Goal: Information Seeking & Learning: Learn about a topic

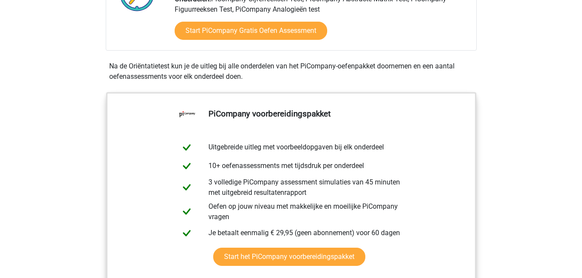
scroll to position [242, 0]
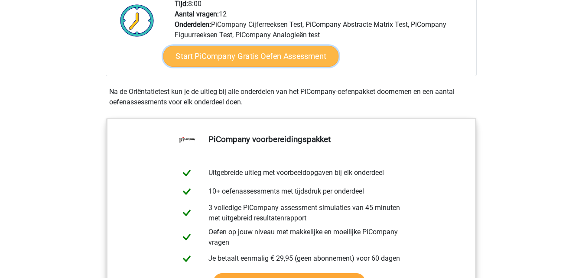
click at [293, 65] on link "Start PiCompany Gratis Oefen Assessment" at bounding box center [250, 56] width 175 height 21
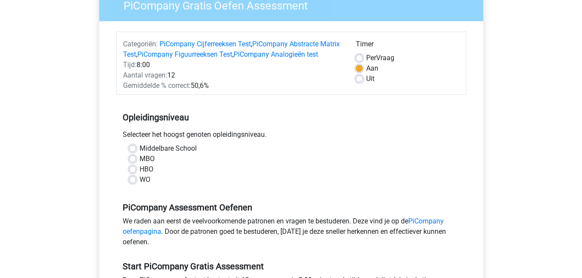
scroll to position [82, 0]
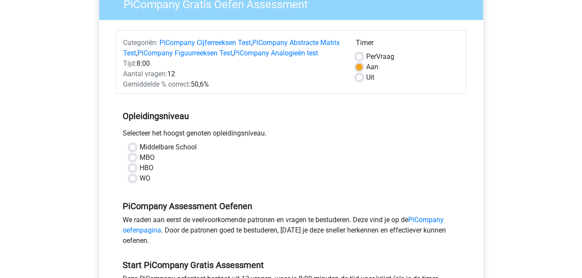
click at [140, 173] on label "HBO" at bounding box center [147, 168] width 14 height 10
click at [132, 172] on input "HBO" at bounding box center [132, 167] width 7 height 9
radio input "true"
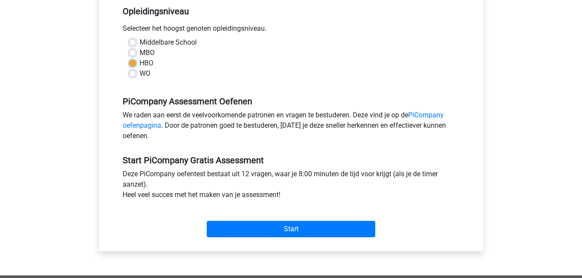
scroll to position [194, 0]
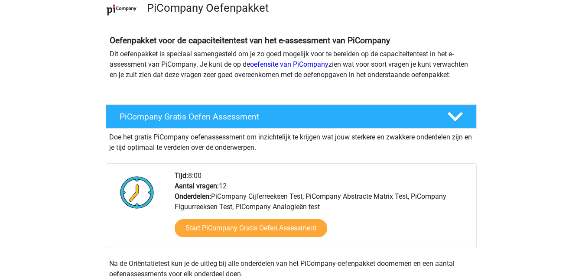
scroll to position [72, 0]
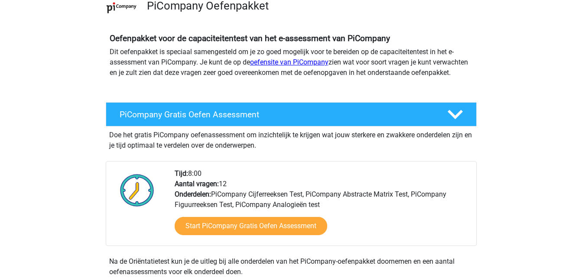
click at [306, 63] on link "oefensite van PiCompany" at bounding box center [289, 62] width 78 height 8
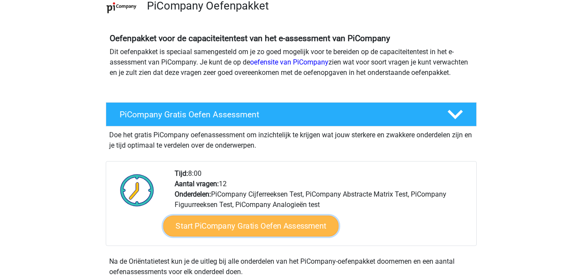
click at [271, 237] on link "Start PiCompany Gratis Oefen Assessment" at bounding box center [250, 226] width 175 height 21
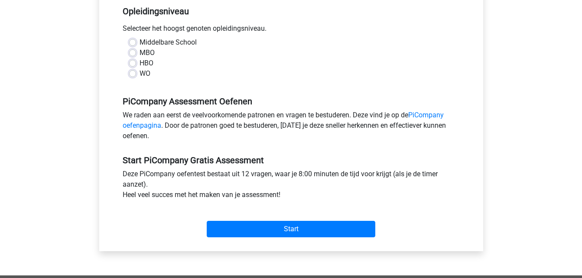
scroll to position [191, 0]
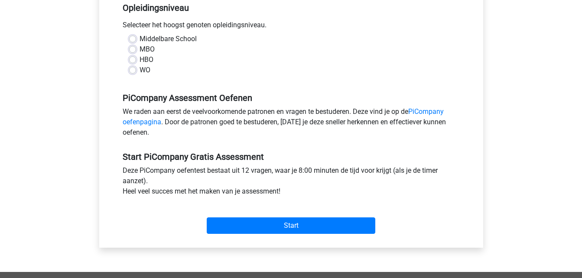
click at [140, 65] on label "HBO" at bounding box center [147, 60] width 14 height 10
click at [133, 63] on input "HBO" at bounding box center [132, 59] width 7 height 9
radio input "true"
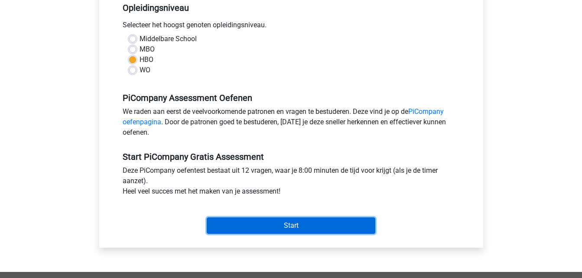
click at [306, 231] on input "Start" at bounding box center [291, 226] width 169 height 16
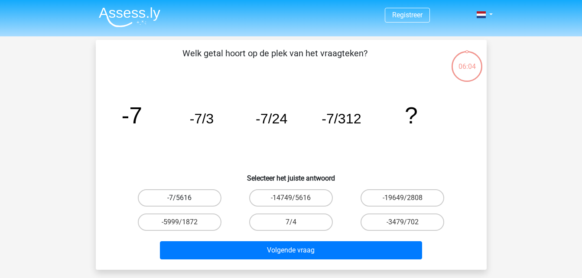
click at [175, 201] on label "-7/5616" at bounding box center [180, 197] width 84 height 17
click at [179, 201] on input "-7/5616" at bounding box center [182, 201] width 6 height 6
radio input "true"
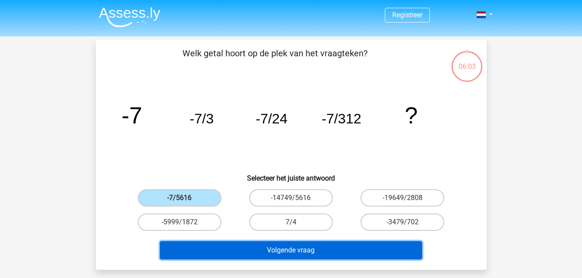
click at [304, 254] on button "Volgende vraag" at bounding box center [291, 250] width 262 height 18
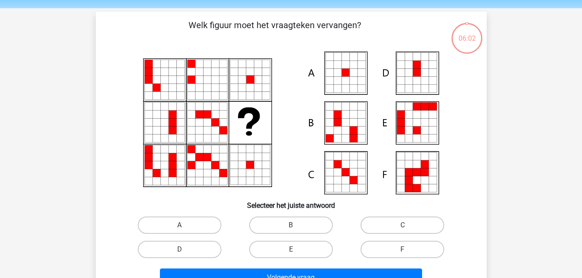
scroll to position [40, 0]
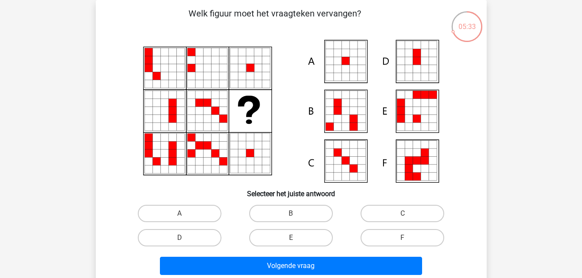
click at [341, 71] on icon at bounding box center [338, 69] width 8 height 8
click at [184, 214] on input "A" at bounding box center [182, 217] width 6 height 6
radio input "true"
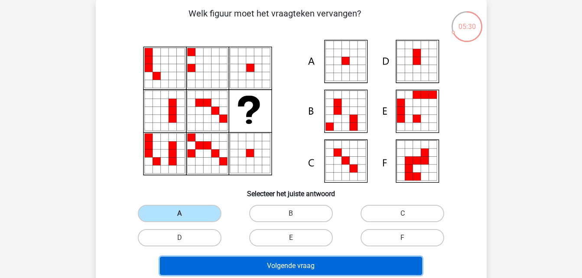
click at [279, 270] on button "Volgende vraag" at bounding box center [291, 266] width 262 height 18
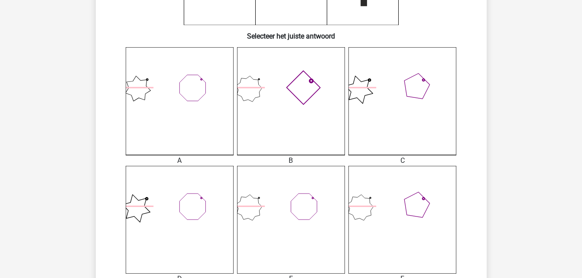
scroll to position [199, 0]
click at [278, 91] on icon at bounding box center [291, 100] width 108 height 108
click at [202, 79] on icon at bounding box center [201, 78] width 2 height 2
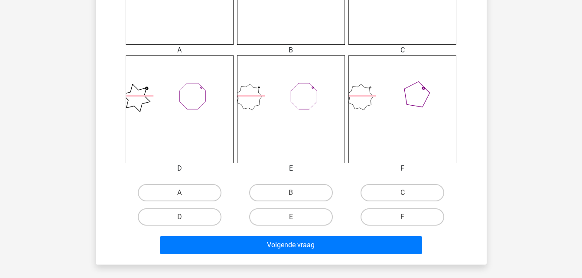
scroll to position [318, 0]
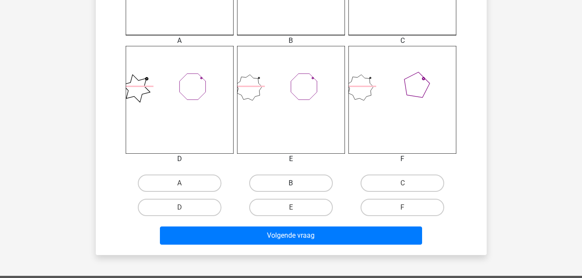
click at [301, 185] on label "B" at bounding box center [291, 183] width 84 height 17
click at [296, 185] on input "B" at bounding box center [294, 186] width 6 height 6
radio input "true"
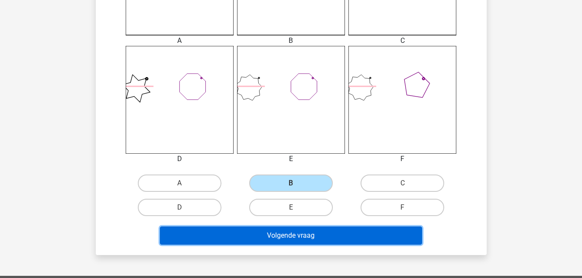
click at [290, 237] on button "Volgende vraag" at bounding box center [291, 236] width 262 height 18
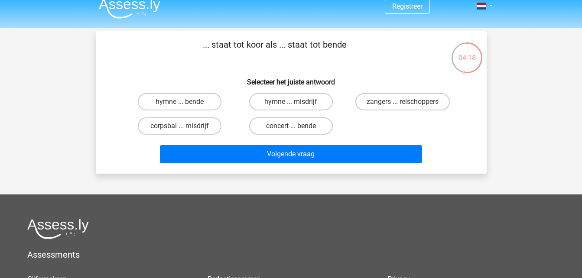
scroll to position [0, 0]
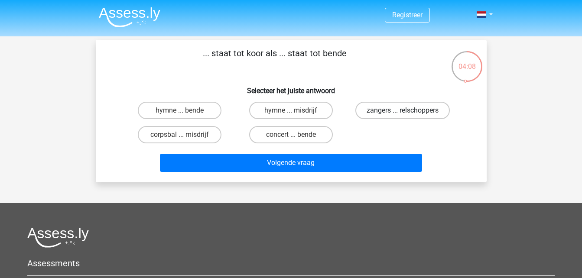
click at [423, 111] on label "zangers ... relschoppers" at bounding box center [402, 110] width 94 height 17
click at [408, 111] on input "zangers ... relschoppers" at bounding box center [406, 113] width 6 height 6
radio input "true"
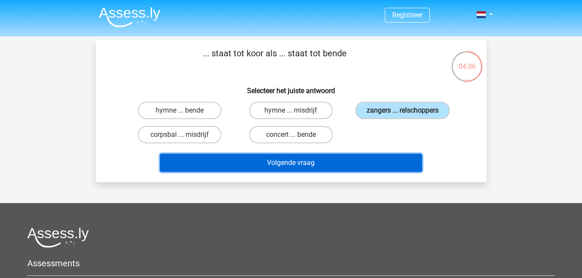
click at [307, 157] on button "Volgende vraag" at bounding box center [291, 163] width 262 height 18
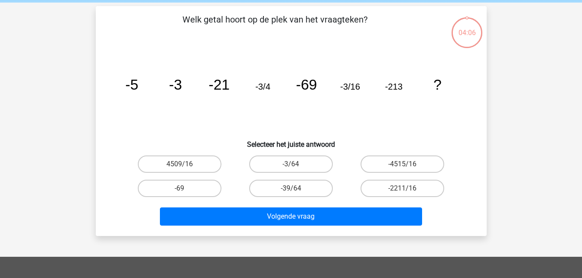
scroll to position [40, 0]
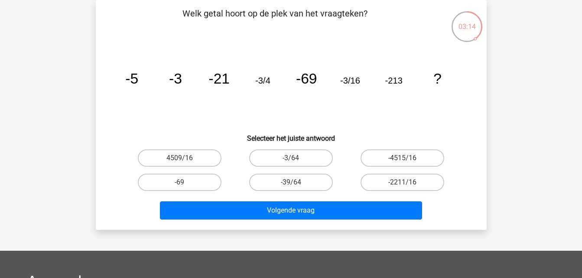
click at [307, 157] on label "-3/64" at bounding box center [291, 157] width 84 height 17
click at [296, 158] on input "-3/64" at bounding box center [294, 161] width 6 height 6
radio input "true"
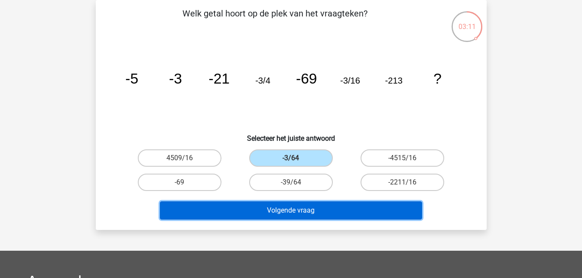
click at [293, 211] on button "Volgende vraag" at bounding box center [291, 210] width 262 height 18
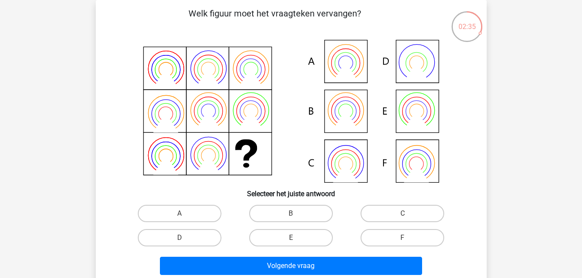
click at [418, 112] on icon at bounding box center [291, 111] width 349 height 143
click at [294, 242] on input "E" at bounding box center [294, 241] width 6 height 6
radio input "true"
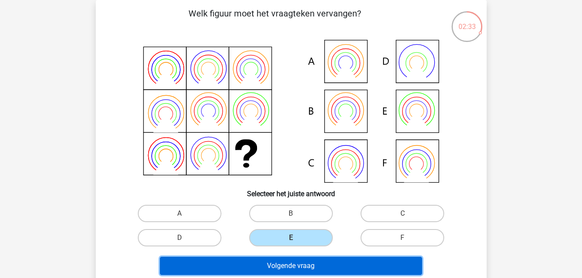
click at [290, 263] on button "Volgende vraag" at bounding box center [291, 266] width 262 height 18
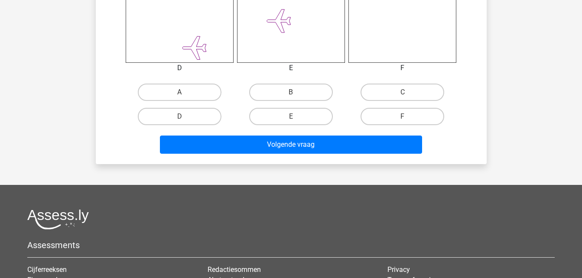
scroll to position [369, 0]
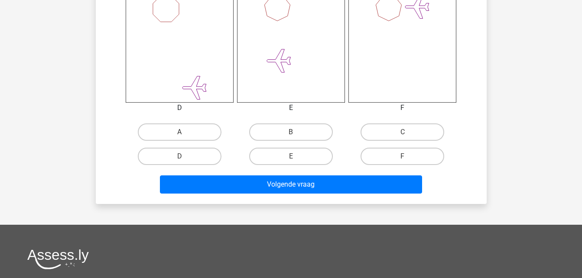
click at [175, 122] on div "A" at bounding box center [179, 132] width 111 height 24
click at [178, 130] on label "A" at bounding box center [180, 131] width 84 height 17
click at [179, 132] on input "A" at bounding box center [182, 135] width 6 height 6
radio input "true"
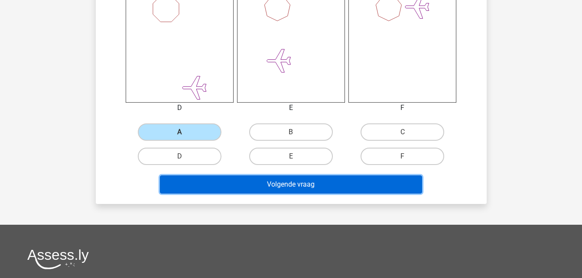
click at [245, 180] on button "Volgende vraag" at bounding box center [291, 184] width 262 height 18
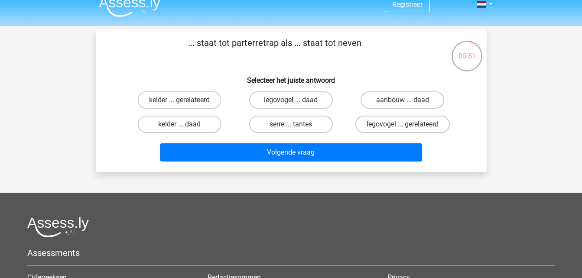
scroll to position [0, 0]
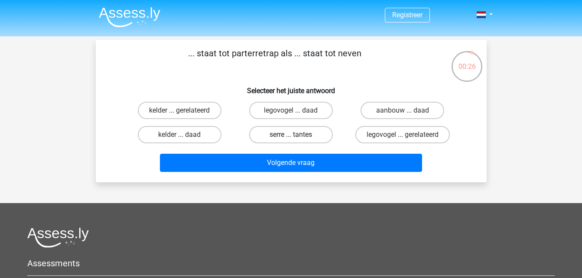
click at [292, 132] on label "serre ... tantes" at bounding box center [291, 134] width 84 height 17
click at [292, 135] on input "serre ... tantes" at bounding box center [294, 138] width 6 height 6
radio input "true"
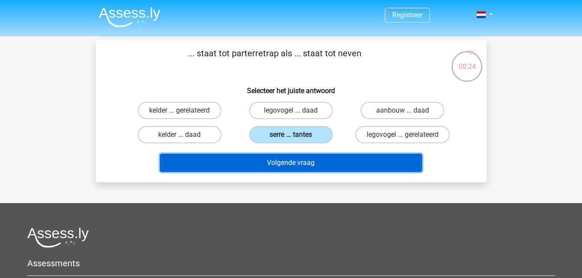
click at [291, 160] on button "Volgende vraag" at bounding box center [291, 163] width 262 height 18
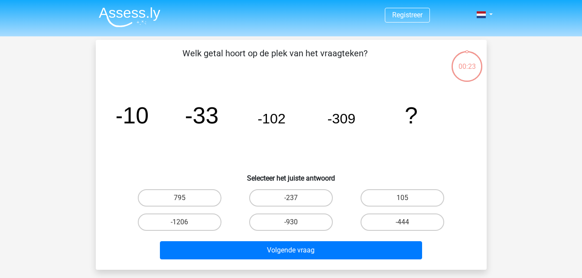
scroll to position [40, 0]
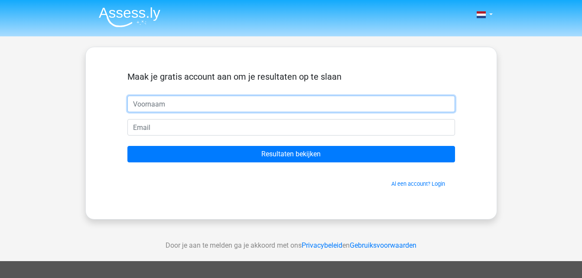
click at [239, 108] on input "text" at bounding box center [291, 104] width 328 height 16
type input "Hinke"
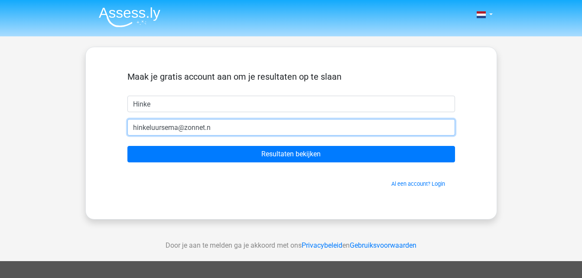
type input "hinkeluursema@zonnet.nl"
drag, startPoint x: 234, startPoint y: 128, endPoint x: 91, endPoint y: 148, distance: 144.8
click at [91, 148] on div "Maak je gratis account aan om je resultaten op te slaan Hinke hinkeluursema@zon…" at bounding box center [291, 133] width 412 height 173
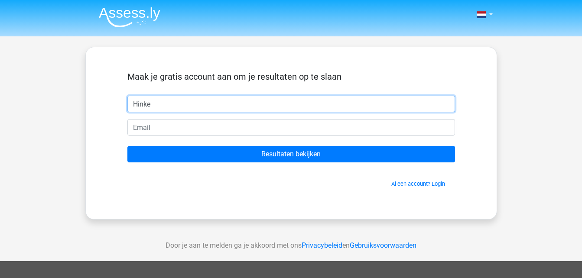
drag, startPoint x: 150, startPoint y: 106, endPoint x: 71, endPoint y: 97, distance: 79.9
click at [71, 97] on div "Nederlands English" at bounding box center [291, 245] width 582 height 490
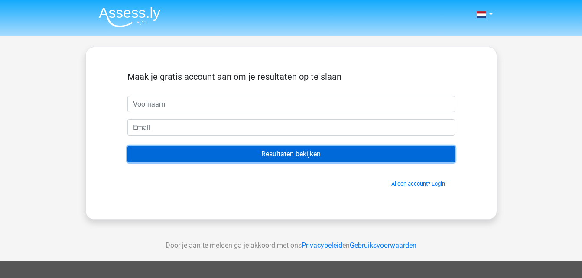
click at [282, 151] on input "Resultaten bekijken" at bounding box center [291, 154] width 328 height 16
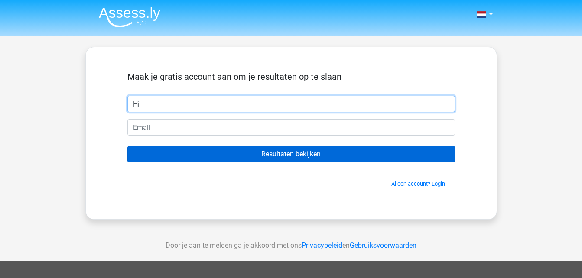
type input "H"
type input "<"
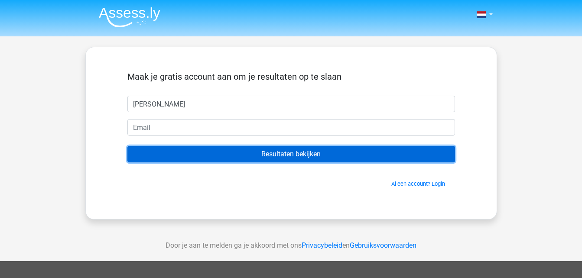
click at [282, 151] on input "Resultaten bekijken" at bounding box center [291, 154] width 328 height 16
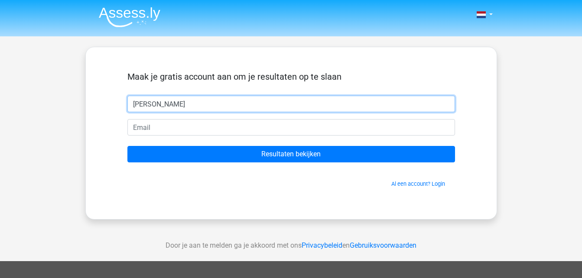
drag, startPoint x: 172, startPoint y: 98, endPoint x: 93, endPoint y: 110, distance: 79.7
click at [93, 110] on div "Maak je gratis account aan om je resultaten op te slaan Marije Resultaten bekij…" at bounding box center [291, 133] width 412 height 173
type input "Hinke"
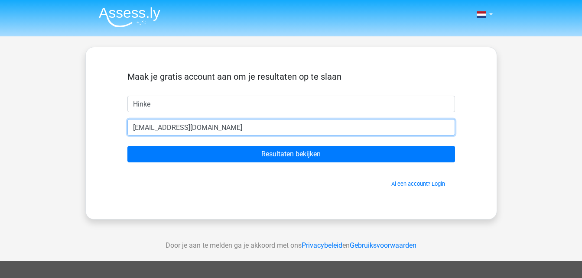
type input "[EMAIL_ADDRESS][DOMAIN_NAME]"
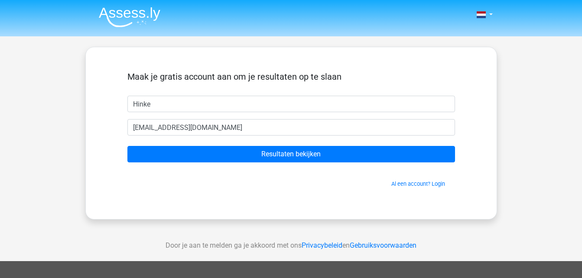
click at [251, 145] on form "Maak je gratis account aan om je resultaten op te slaan Hinke hinke__@hotmail.n…" at bounding box center [291, 129] width 328 height 117
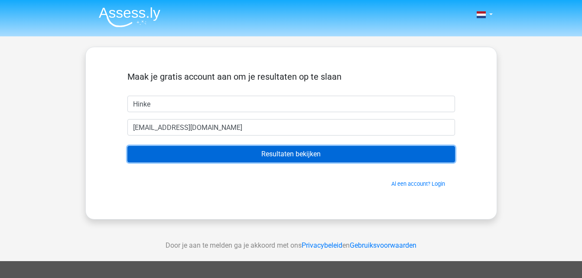
click at [256, 155] on input "Resultaten bekijken" at bounding box center [291, 154] width 328 height 16
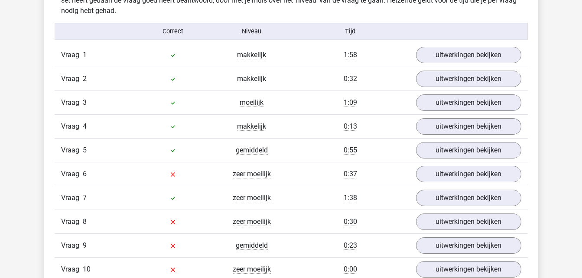
scroll to position [954, 0]
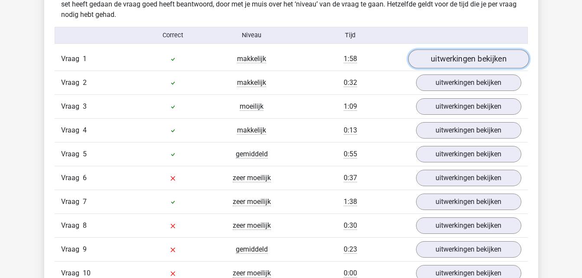
click at [510, 65] on link "uitwerkingen bekijken" at bounding box center [468, 59] width 121 height 19
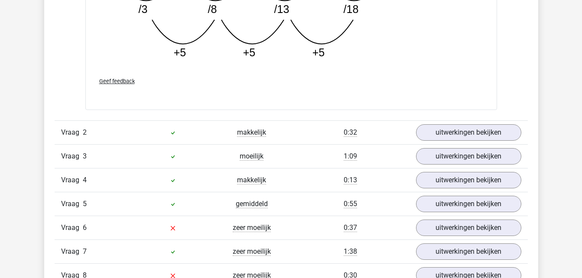
scroll to position [1343, 0]
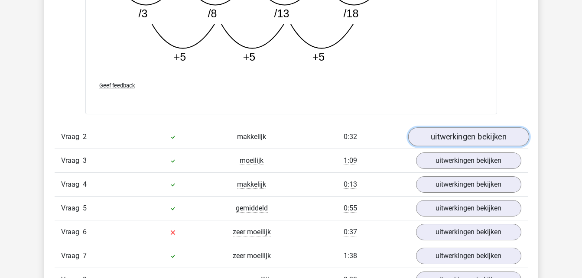
click at [497, 133] on link "uitwerkingen bekijken" at bounding box center [468, 136] width 121 height 19
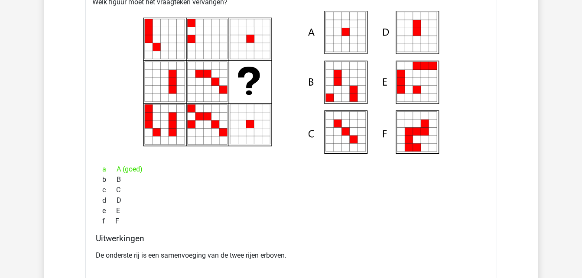
scroll to position [1499, 0]
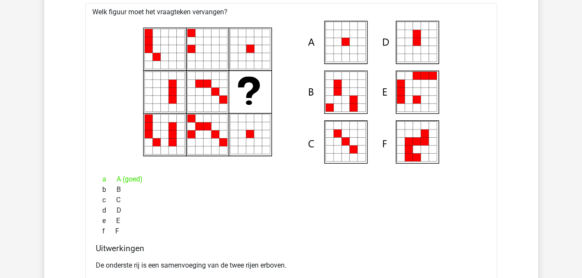
click at [581, 151] on div "Kies premium Hinke [EMAIL_ADDRESS][DOMAIN_NAME]" at bounding box center [291, 2] width 582 height 3002
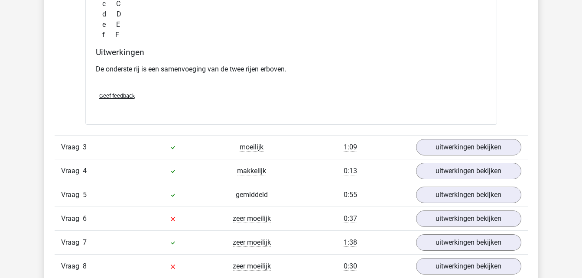
scroll to position [1710, 0]
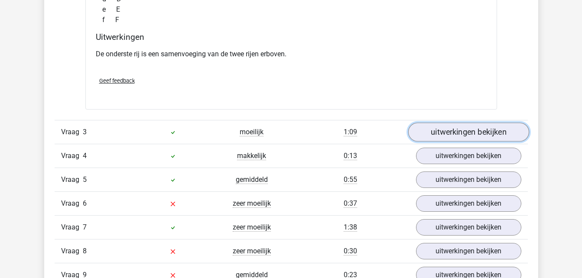
click at [495, 135] on link "uitwerkingen bekijken" at bounding box center [468, 132] width 121 height 19
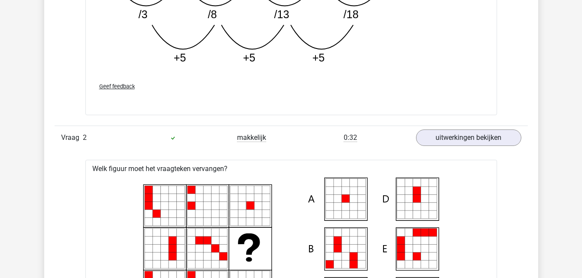
scroll to position [1336, 0]
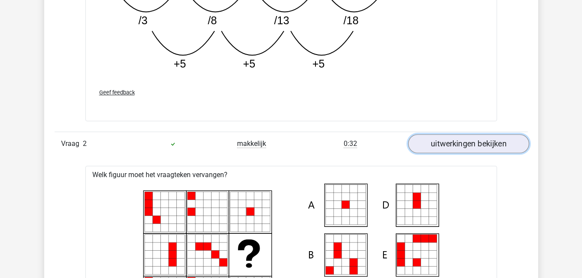
click at [500, 140] on link "uitwerkingen bekijken" at bounding box center [468, 143] width 121 height 19
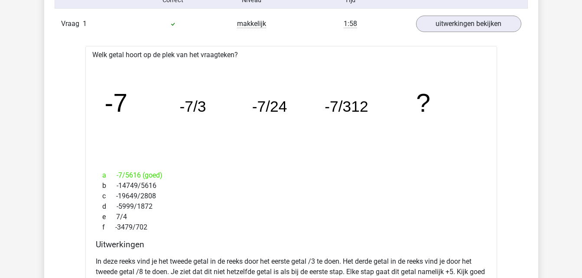
scroll to position [977, 0]
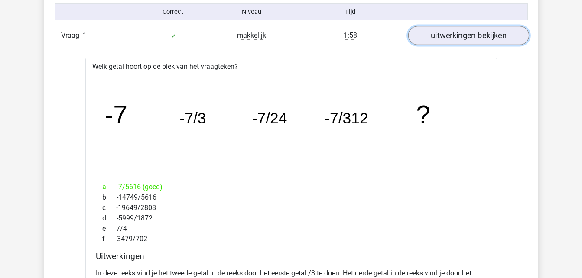
click at [481, 34] on link "uitwerkingen bekijken" at bounding box center [468, 35] width 121 height 19
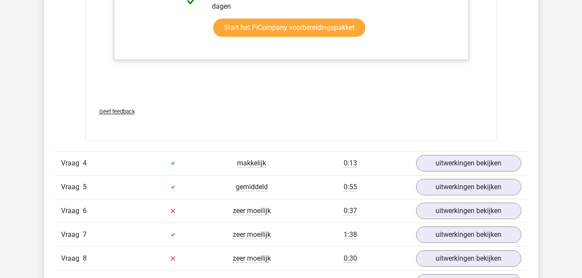
scroll to position [1747, 0]
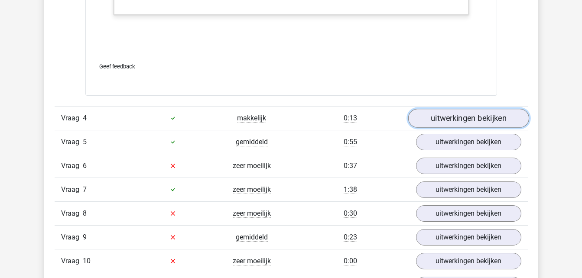
click at [497, 124] on link "uitwerkingen bekijken" at bounding box center [468, 118] width 121 height 19
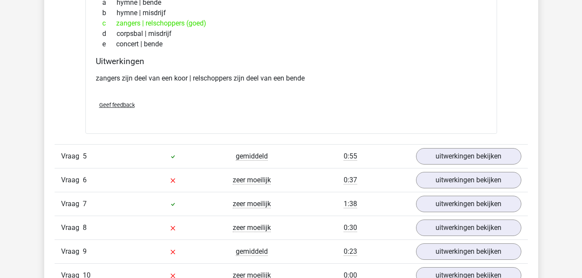
scroll to position [1929, 0]
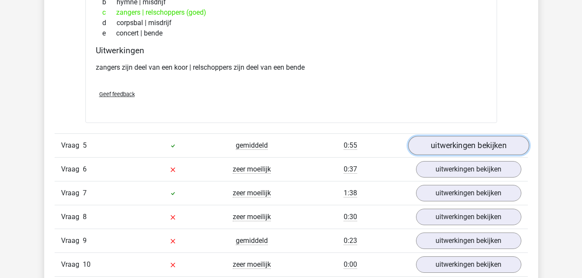
click at [503, 143] on link "uitwerkingen bekijken" at bounding box center [468, 145] width 121 height 19
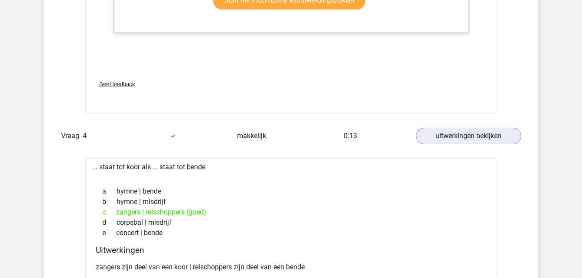
scroll to position [1736, 0]
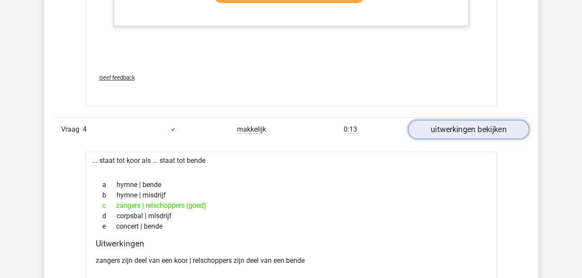
click at [481, 128] on link "uitwerkingen bekijken" at bounding box center [468, 129] width 121 height 19
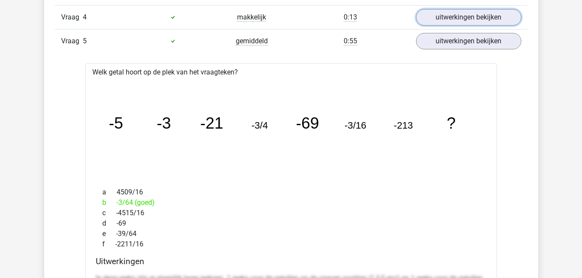
scroll to position [1843, 0]
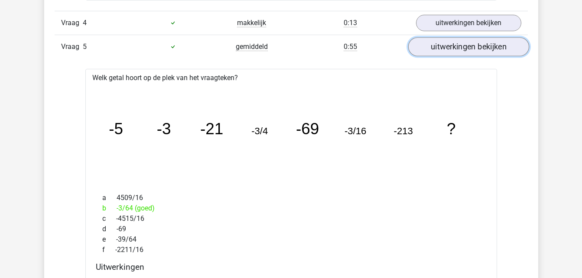
click at [455, 46] on link "uitwerkingen bekijken" at bounding box center [468, 46] width 121 height 19
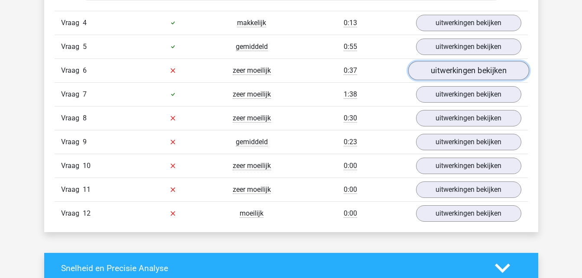
click at [462, 70] on link "uitwerkingen bekijken" at bounding box center [468, 70] width 121 height 19
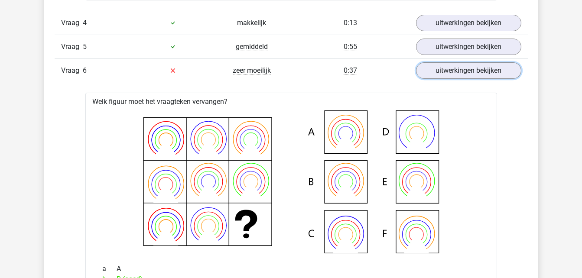
scroll to position [1832, 0]
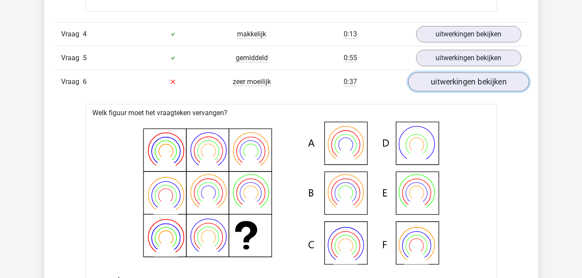
click at [469, 85] on link "uitwerkingen bekijken" at bounding box center [468, 81] width 121 height 19
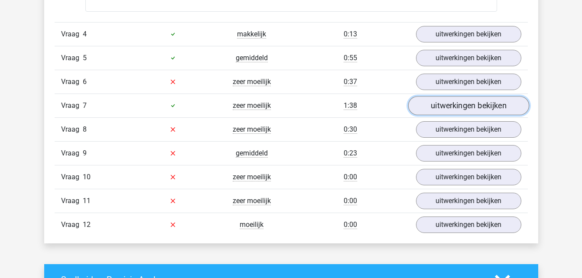
click at [477, 107] on link "uitwerkingen bekijken" at bounding box center [468, 105] width 121 height 19
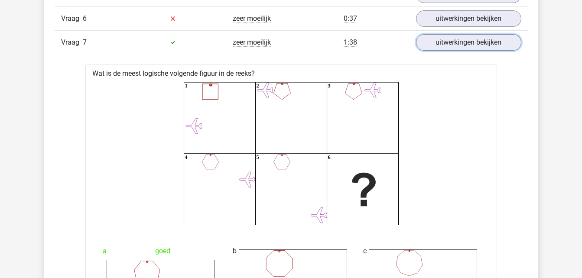
scroll to position [1901, 0]
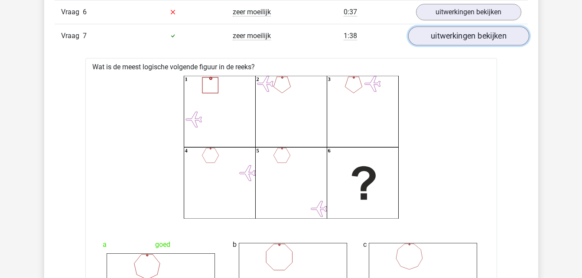
click at [469, 39] on link "uitwerkingen bekijken" at bounding box center [468, 35] width 121 height 19
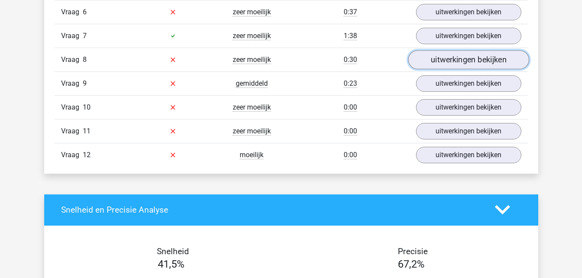
click at [471, 62] on link "uitwerkingen bekijken" at bounding box center [468, 59] width 121 height 19
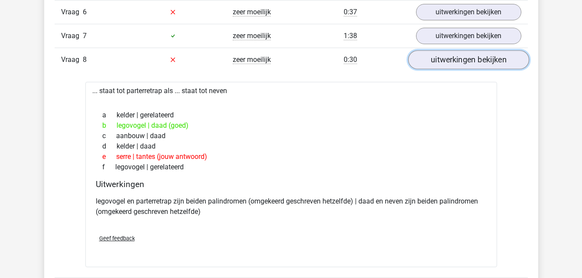
click at [473, 64] on link "uitwerkingen bekijken" at bounding box center [468, 59] width 121 height 19
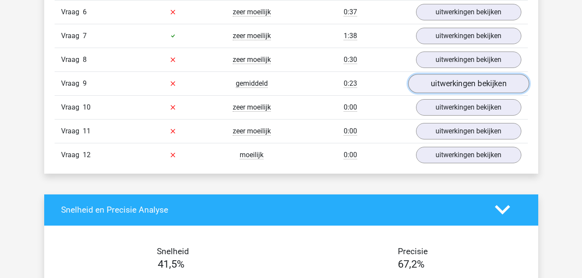
click at [468, 80] on link "uitwerkingen bekijken" at bounding box center [468, 83] width 121 height 19
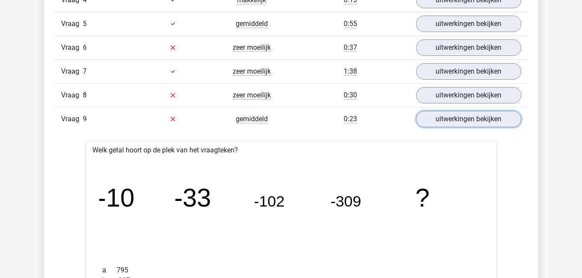
scroll to position [1860, 0]
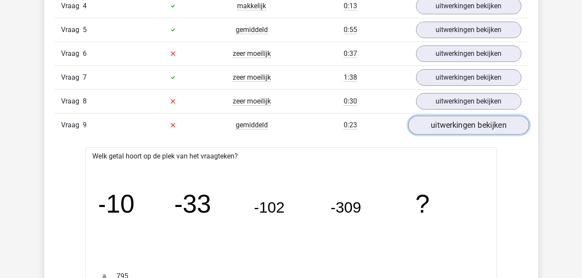
click at [460, 126] on link "uitwerkingen bekijken" at bounding box center [468, 125] width 121 height 19
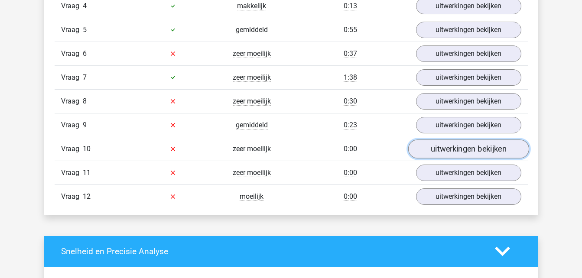
click at [460, 146] on link "uitwerkingen bekijken" at bounding box center [468, 149] width 121 height 19
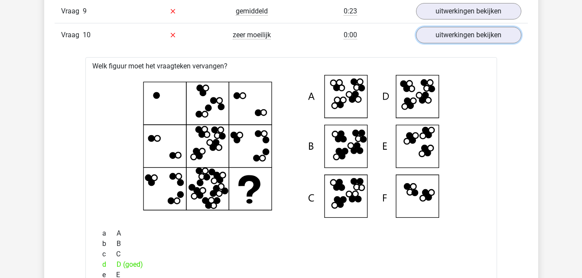
scroll to position [1961, 0]
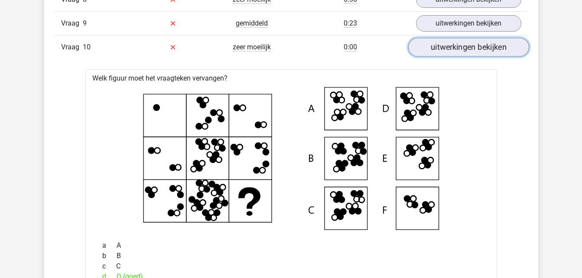
click at [454, 44] on link "uitwerkingen bekijken" at bounding box center [468, 47] width 121 height 19
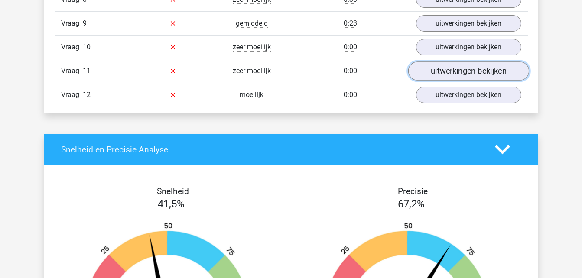
click at [453, 67] on link "uitwerkingen bekijken" at bounding box center [468, 71] width 121 height 19
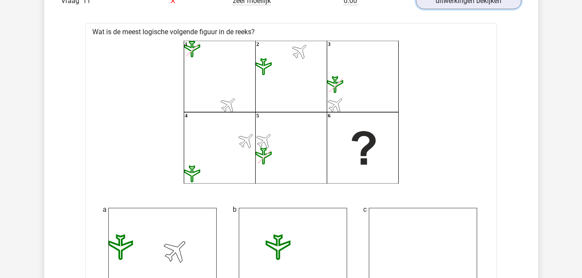
scroll to position [1974, 0]
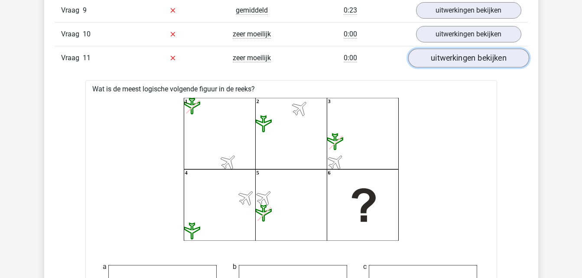
click at [452, 57] on link "uitwerkingen bekijken" at bounding box center [468, 58] width 121 height 19
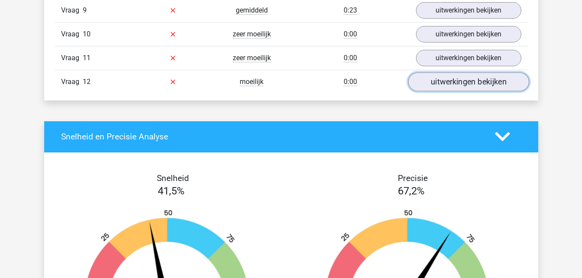
click at [449, 79] on link "uitwerkingen bekijken" at bounding box center [468, 81] width 121 height 19
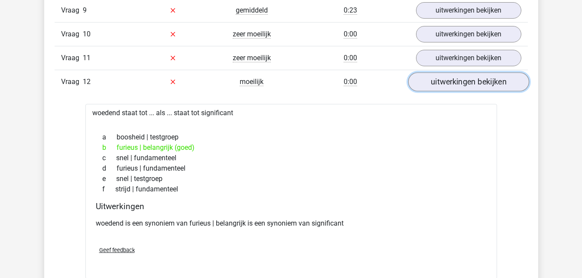
click at [475, 85] on link "uitwerkingen bekijken" at bounding box center [468, 81] width 121 height 19
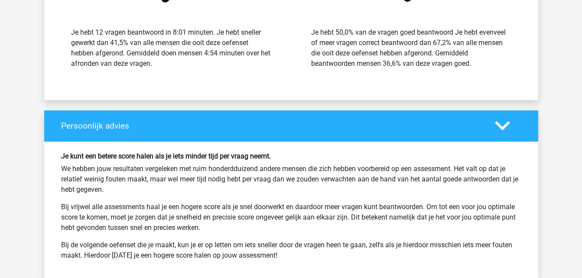
scroll to position [2347, 0]
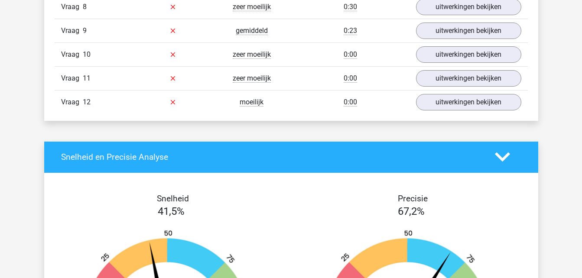
scroll to position [1813, 0]
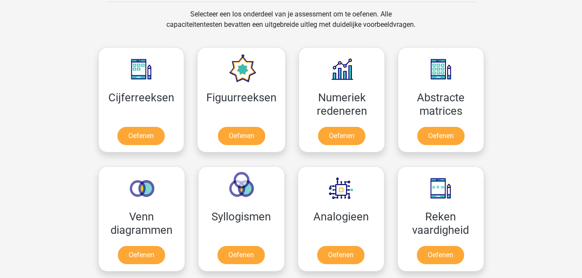
scroll to position [414, 0]
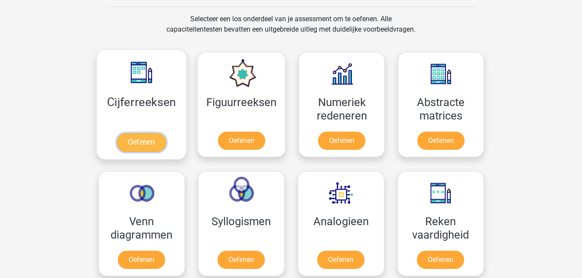
click at [141, 140] on link "Oefenen" at bounding box center [141, 142] width 49 height 19
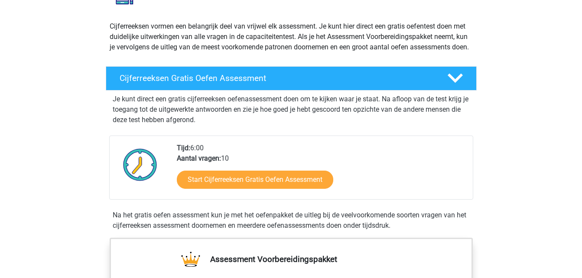
scroll to position [91, 0]
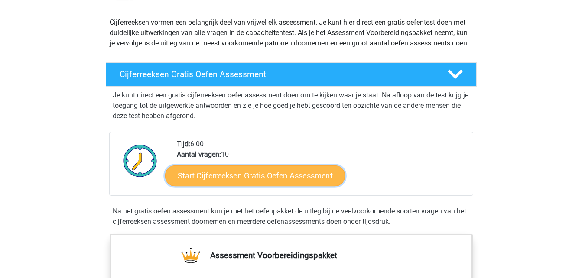
click at [296, 186] on link "Start Cijferreeksen Gratis Oefen Assessment" at bounding box center [255, 175] width 180 height 21
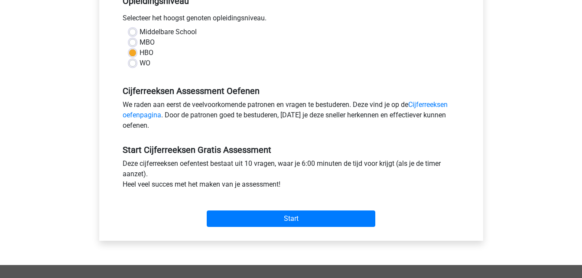
scroll to position [207, 0]
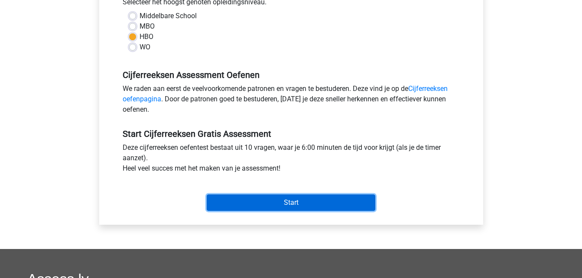
click at [266, 200] on input "Start" at bounding box center [291, 203] width 169 height 16
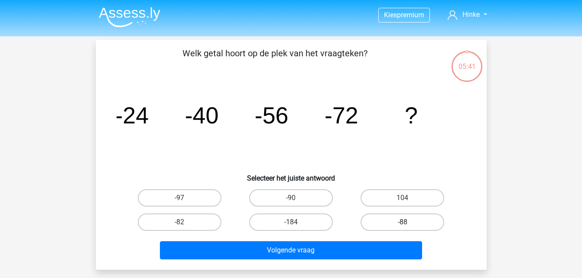
click at [410, 220] on label "-88" at bounding box center [402, 222] width 84 height 17
click at [408, 222] on input "-88" at bounding box center [406, 225] width 6 height 6
radio input "true"
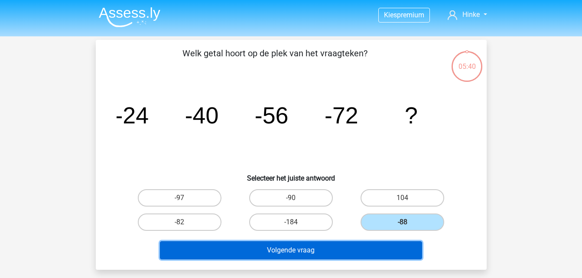
click at [318, 253] on button "Volgende vraag" at bounding box center [291, 250] width 262 height 18
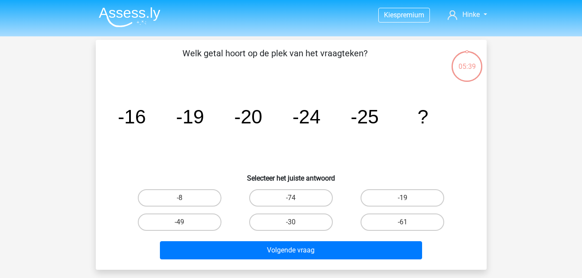
scroll to position [40, 0]
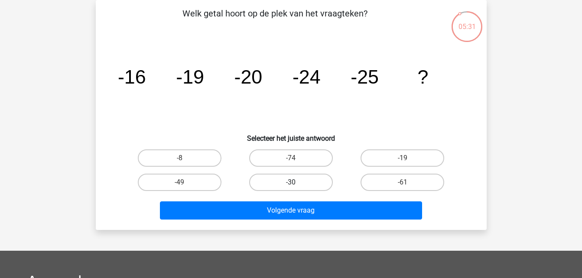
click at [308, 179] on label "-30" at bounding box center [291, 182] width 84 height 17
click at [296, 182] on input "-30" at bounding box center [294, 185] width 6 height 6
radio input "true"
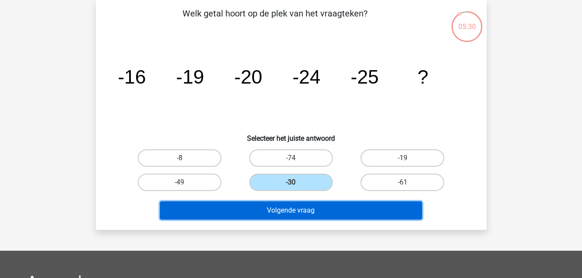
click at [300, 211] on button "Volgende vraag" at bounding box center [291, 210] width 262 height 18
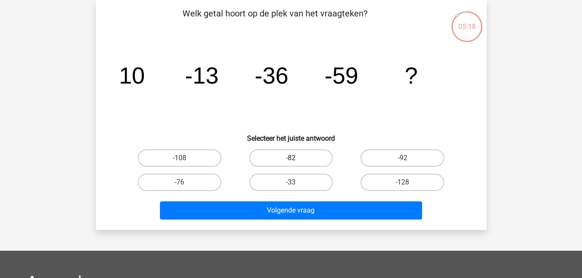
click at [295, 156] on label "-82" at bounding box center [291, 157] width 84 height 17
click at [295, 158] on input "-82" at bounding box center [294, 161] width 6 height 6
radio input "true"
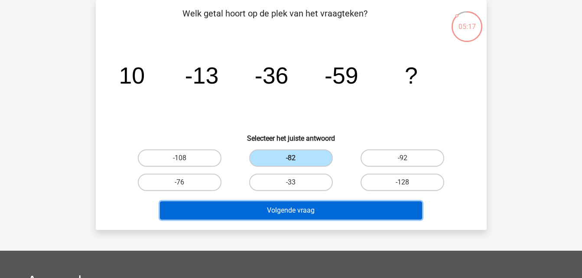
click at [292, 214] on button "Volgende vraag" at bounding box center [291, 210] width 262 height 18
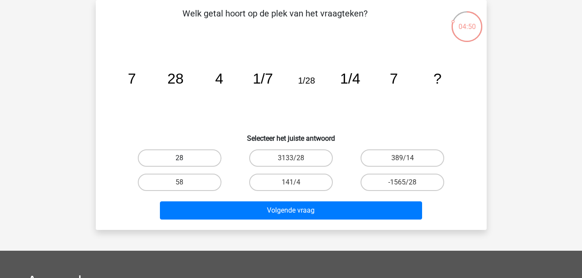
click at [178, 153] on label "28" at bounding box center [180, 157] width 84 height 17
click at [179, 158] on input "28" at bounding box center [182, 161] width 6 height 6
radio input "true"
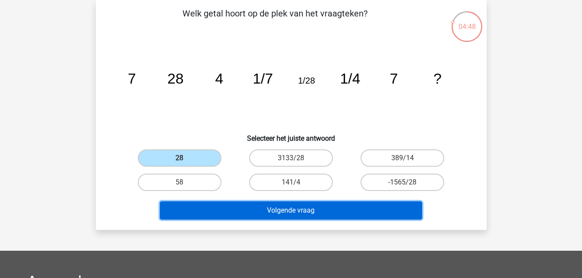
click at [279, 210] on button "Volgende vraag" at bounding box center [291, 210] width 262 height 18
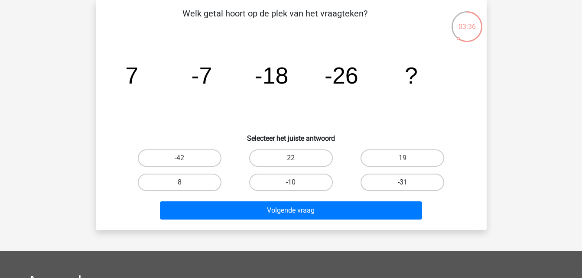
click at [391, 182] on label "-31" at bounding box center [402, 182] width 84 height 17
click at [403, 182] on input "-31" at bounding box center [406, 185] width 6 height 6
radio input "true"
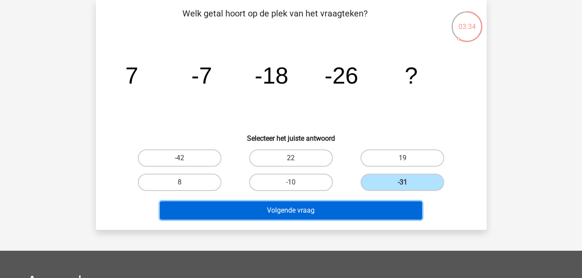
click at [326, 210] on button "Volgende vraag" at bounding box center [291, 210] width 262 height 18
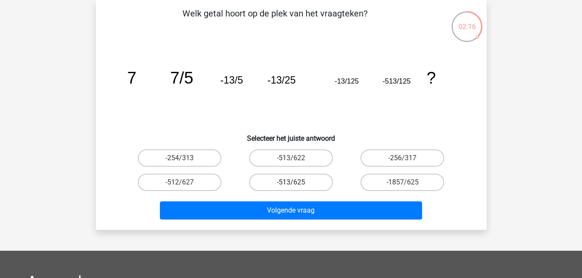
click at [305, 182] on label "-513/625" at bounding box center [291, 182] width 84 height 17
click at [296, 182] on input "-513/625" at bounding box center [294, 185] width 6 height 6
radio input "true"
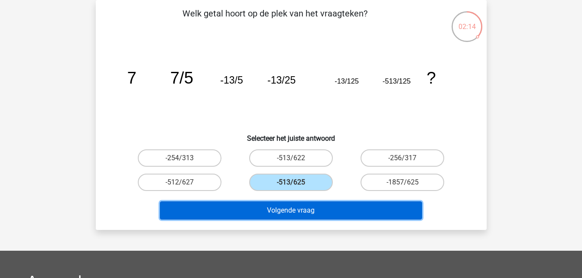
click at [310, 208] on button "Volgende vraag" at bounding box center [291, 210] width 262 height 18
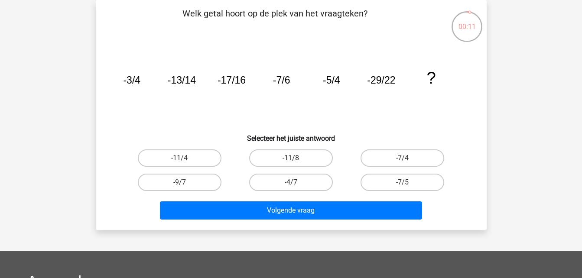
click at [286, 157] on label "-11/8" at bounding box center [291, 157] width 84 height 17
click at [291, 158] on input "-11/8" at bounding box center [294, 161] width 6 height 6
radio input "true"
click at [191, 157] on label "-11/4" at bounding box center [180, 157] width 84 height 17
click at [185, 158] on input "-11/4" at bounding box center [182, 161] width 6 height 6
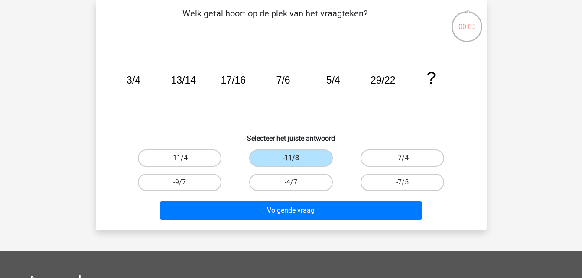
radio input "true"
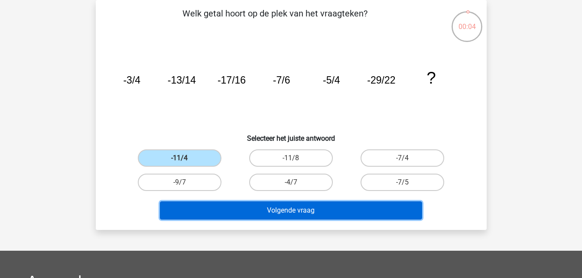
click at [276, 213] on button "Volgende vraag" at bounding box center [291, 210] width 262 height 18
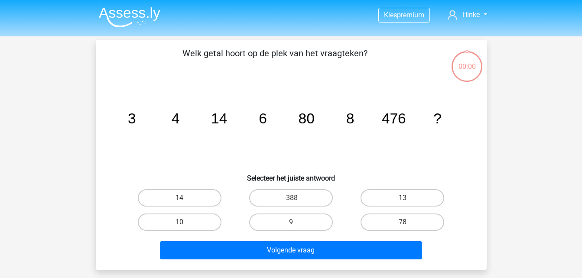
scroll to position [40, 0]
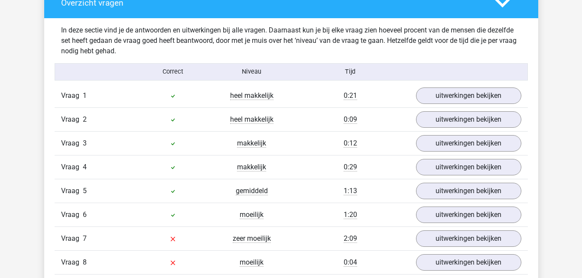
scroll to position [676, 0]
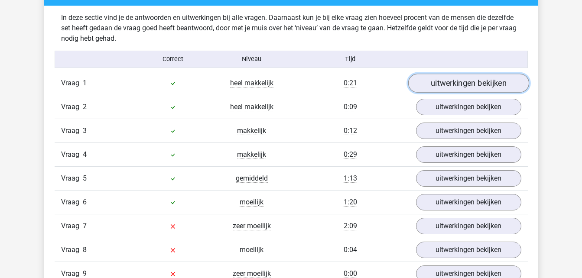
click at [456, 81] on link "uitwerkingen bekijken" at bounding box center [468, 83] width 121 height 19
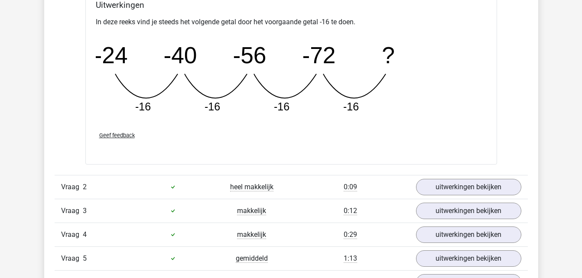
scroll to position [994, 0]
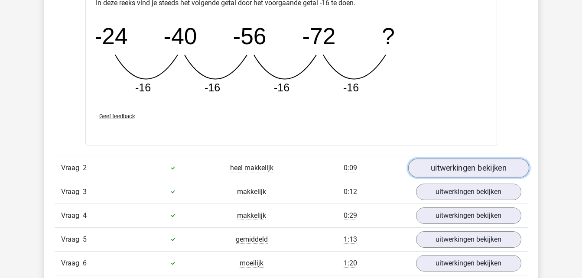
click at [482, 162] on link "uitwerkingen bekijken" at bounding box center [468, 168] width 121 height 19
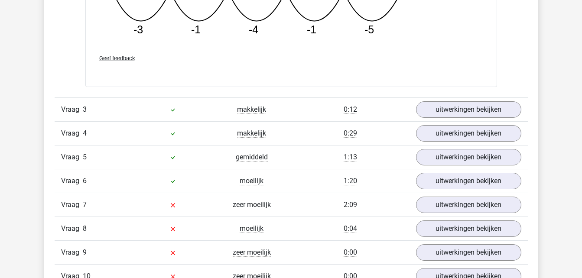
scroll to position [1484, 0]
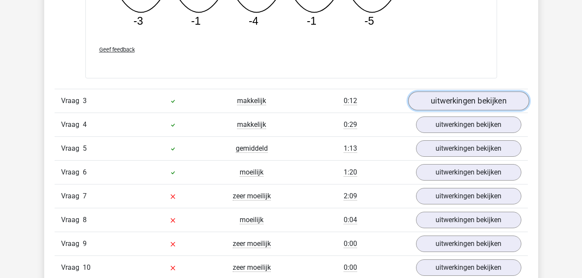
click at [464, 104] on link "uitwerkingen bekijken" at bounding box center [468, 101] width 121 height 19
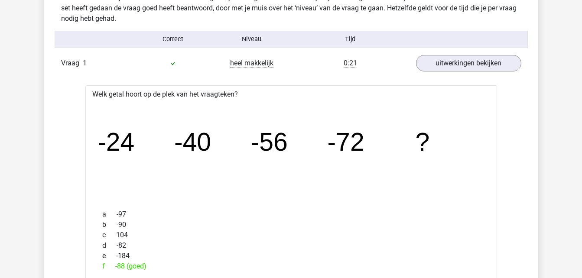
scroll to position [691, 0]
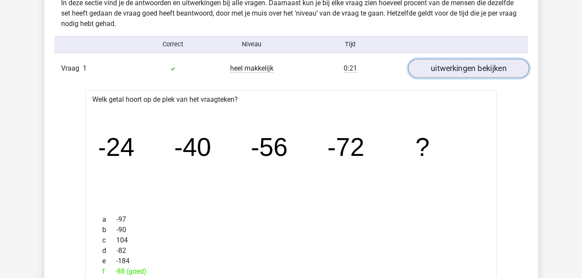
click at [477, 62] on link "uitwerkingen bekijken" at bounding box center [468, 68] width 121 height 19
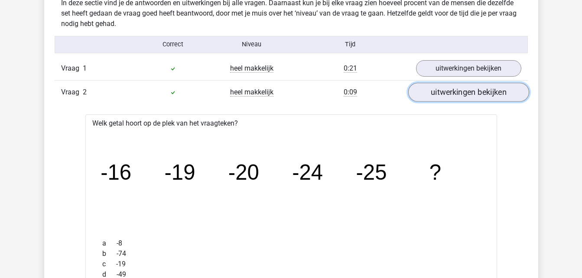
click at [476, 85] on link "uitwerkingen bekijken" at bounding box center [468, 92] width 121 height 19
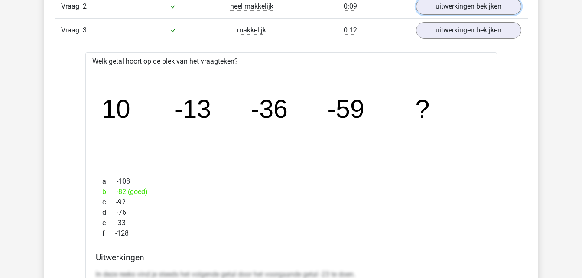
scroll to position [764, 0]
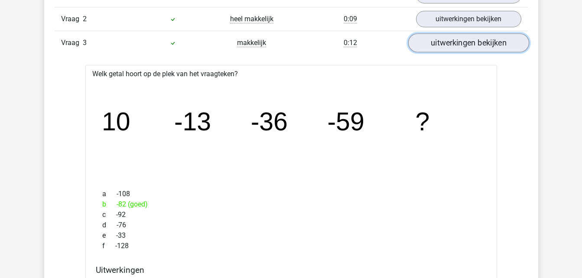
click at [497, 49] on link "uitwerkingen bekijken" at bounding box center [468, 42] width 121 height 19
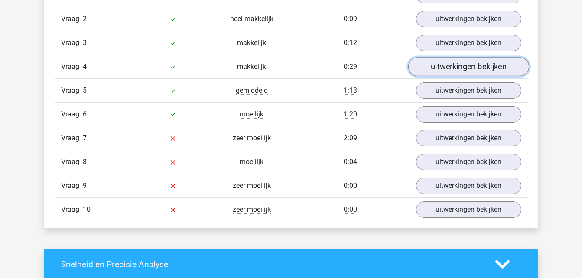
click at [490, 66] on link "uitwerkingen bekijken" at bounding box center [468, 66] width 121 height 19
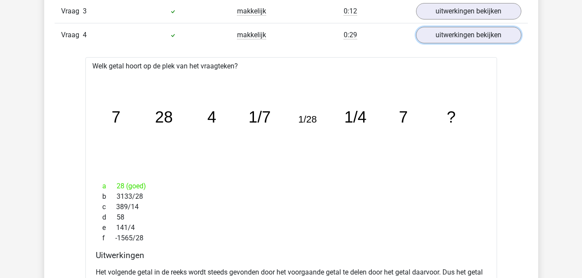
scroll to position [784, 0]
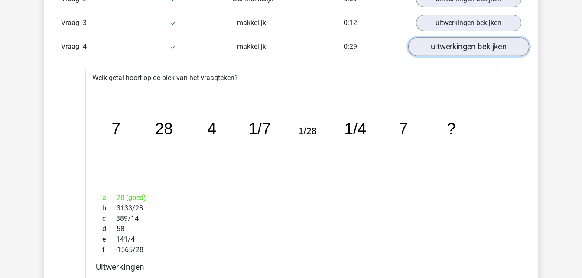
click at [471, 52] on link "uitwerkingen bekijken" at bounding box center [468, 46] width 121 height 19
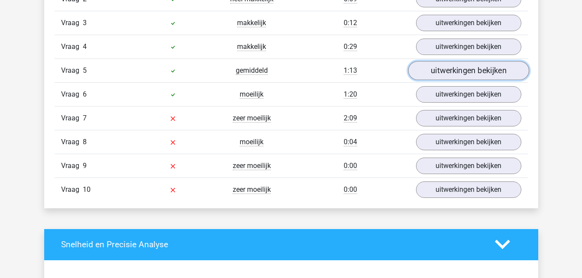
click at [471, 69] on link "uitwerkingen bekijken" at bounding box center [468, 70] width 121 height 19
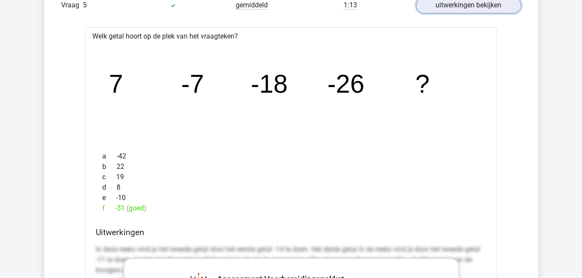
scroll to position [829, 0]
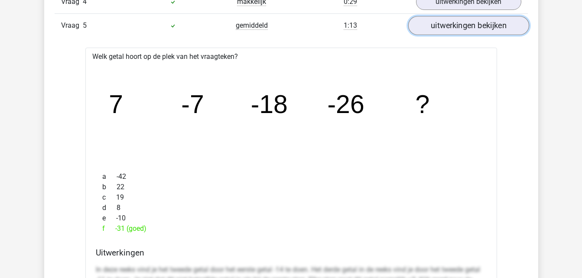
click at [516, 29] on link "uitwerkingen bekijken" at bounding box center [468, 25] width 121 height 19
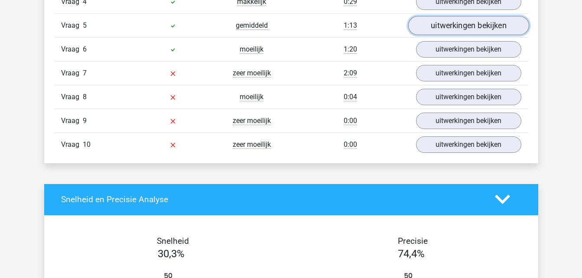
click at [505, 27] on link "uitwerkingen bekijken" at bounding box center [468, 25] width 121 height 19
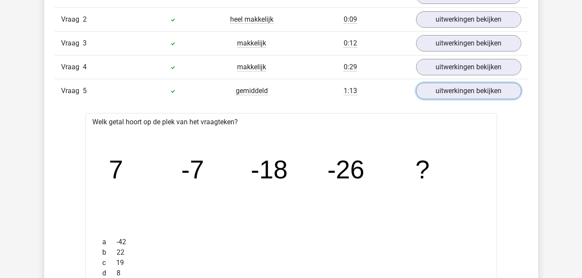
scroll to position [759, 0]
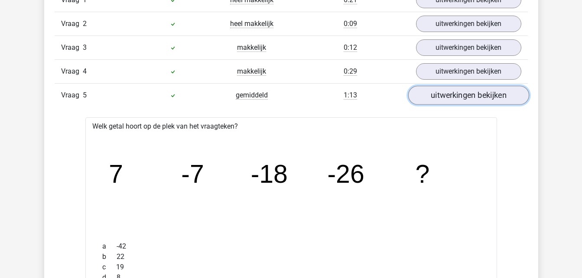
click at [487, 95] on link "uitwerkingen bekijken" at bounding box center [468, 95] width 121 height 19
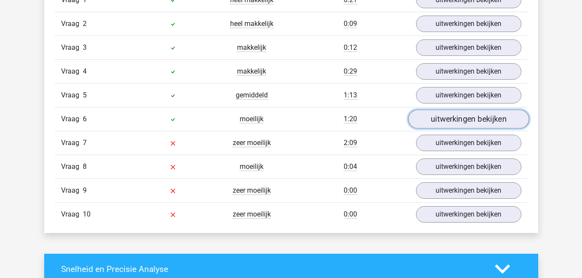
click at [475, 117] on link "uitwerkingen bekijken" at bounding box center [468, 119] width 121 height 19
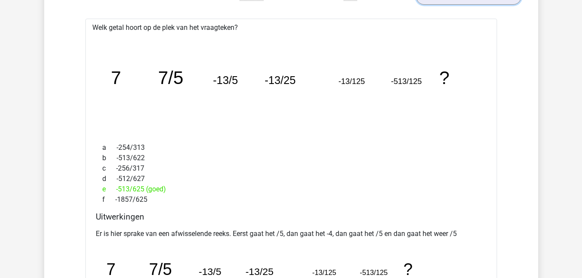
scroll to position [859, 0]
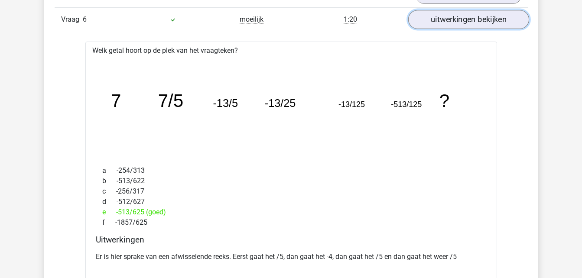
click at [492, 16] on link "uitwerkingen bekijken" at bounding box center [468, 19] width 121 height 19
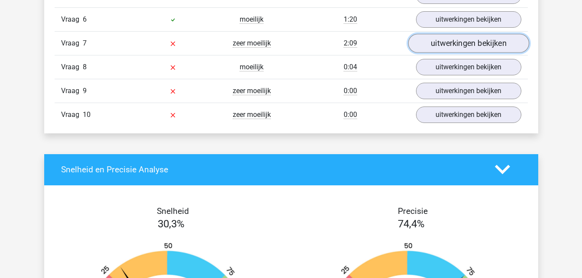
click at [482, 44] on link "uitwerkingen bekijken" at bounding box center [468, 43] width 121 height 19
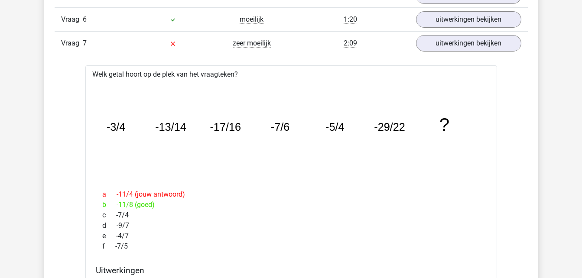
drag, startPoint x: 581, startPoint y: 107, endPoint x: 578, endPoint y: 110, distance: 4.9
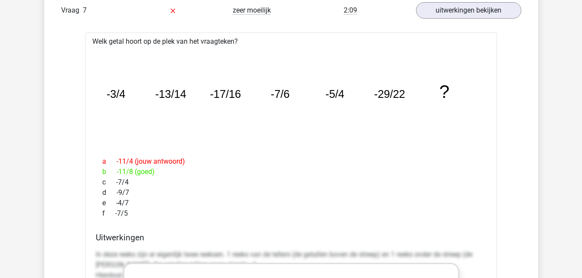
scroll to position [887, 0]
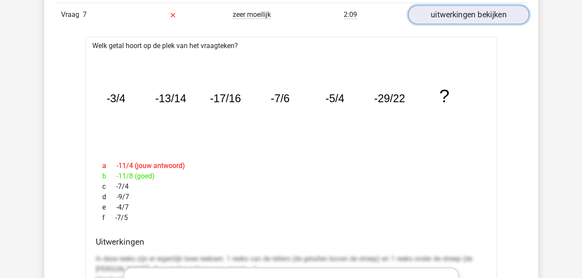
click at [461, 10] on link "uitwerkingen bekijken" at bounding box center [468, 14] width 121 height 19
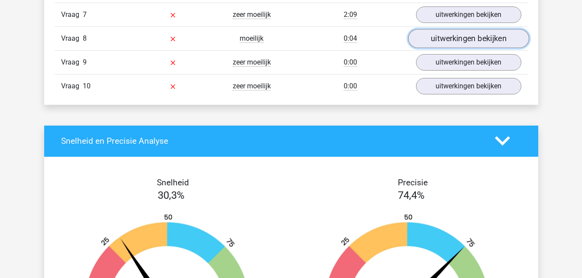
click at [464, 34] on link "uitwerkingen bekijken" at bounding box center [468, 38] width 121 height 19
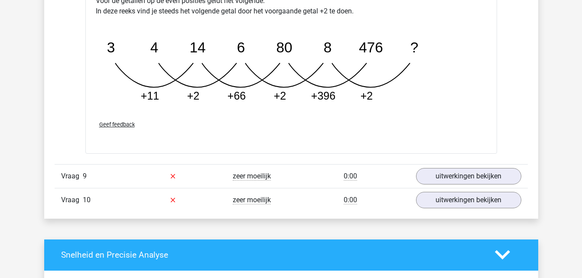
scroll to position [1240, 0]
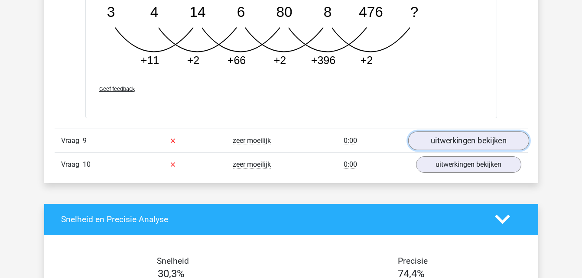
click at [471, 139] on link "uitwerkingen bekijken" at bounding box center [468, 140] width 121 height 19
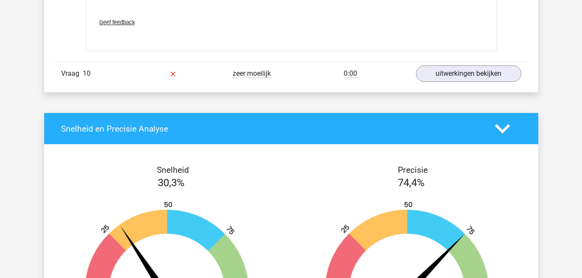
scroll to position [1860, 0]
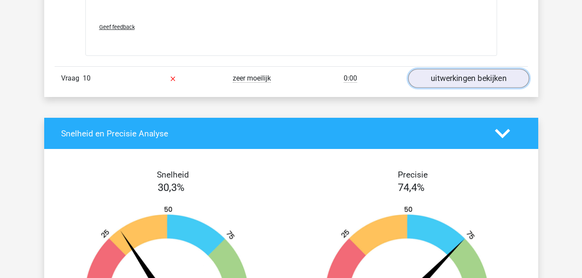
click at [480, 76] on link "uitwerkingen bekijken" at bounding box center [468, 78] width 121 height 19
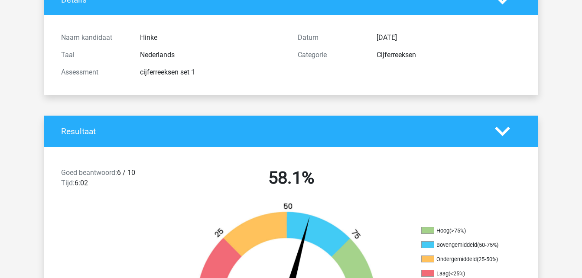
scroll to position [0, 0]
